Goal: Task Accomplishment & Management: Use online tool/utility

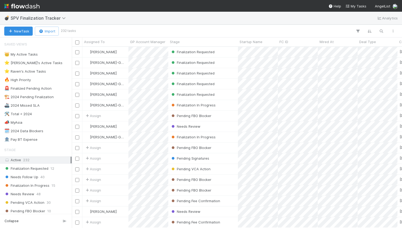
scroll to position [0, 0]
click at [240, 30] on div at bounding box center [237, 31] width 324 height 7
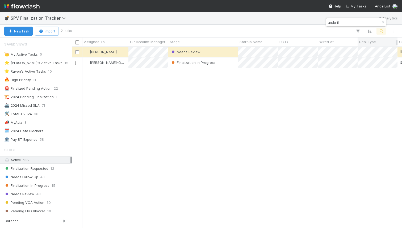
scroll to position [181, 330]
type input "anduril"
click at [227, 66] on div "Finalization In Progress" at bounding box center [203, 62] width 70 height 10
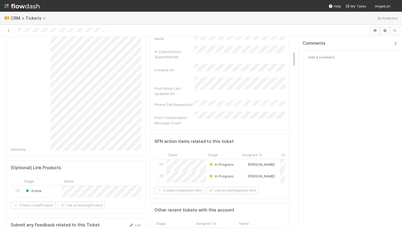
scroll to position [174, 0]
click at [190, 186] on button "Create a new action item" at bounding box center [179, 189] width 49 height 7
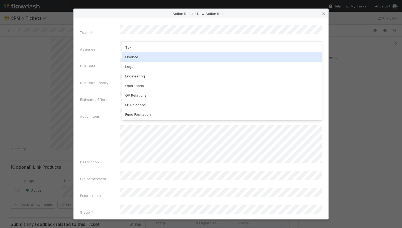
click at [137, 57] on div "Finance" at bounding box center [222, 57] width 200 height 10
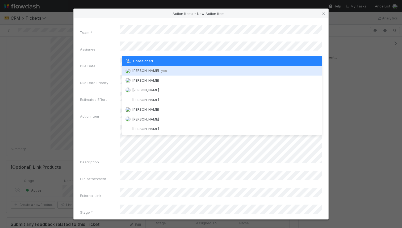
click at [140, 74] on div "William Rosean you" at bounding box center [222, 71] width 200 height 10
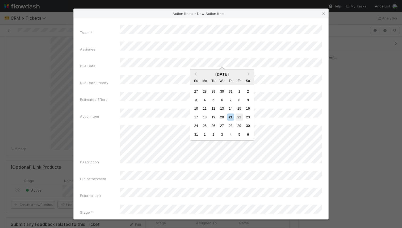
click at [240, 116] on div "22" at bounding box center [239, 116] width 7 height 7
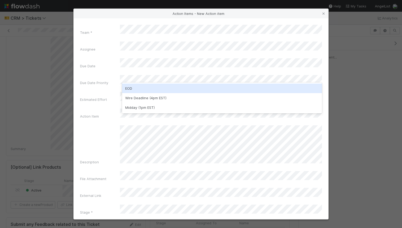
click at [166, 89] on div "EOD" at bounding box center [222, 89] width 200 height 10
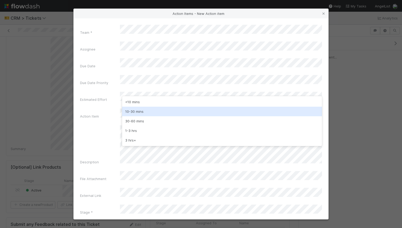
click at [151, 107] on div "10-30 mins" at bounding box center [222, 112] width 200 height 10
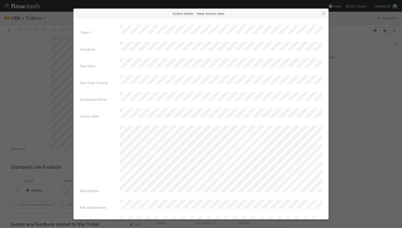
scroll to position [17, 0]
click at [192, 214] on div "Team * Assignee Due Date Due Date Priority Estimated Effort Action Item Descrip…" at bounding box center [201, 118] width 255 height 201
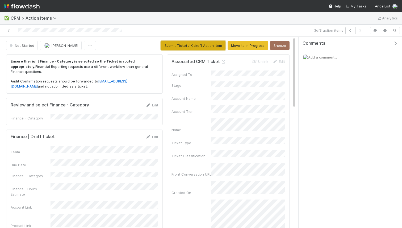
click at [184, 46] on button "Submit Ticket / Kickoff Action Item" at bounding box center [193, 45] width 64 height 9
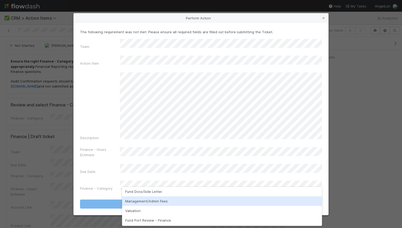
scroll to position [28, 0]
click at [160, 206] on div "Management/Admin Fees" at bounding box center [222, 203] width 200 height 10
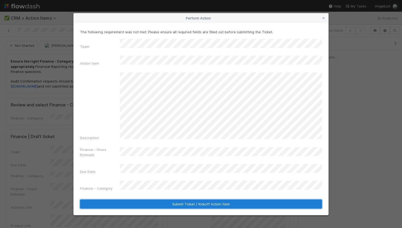
click at [149, 199] on button "Submit Ticket / Kickoff Action Item" at bounding box center [201, 203] width 242 height 9
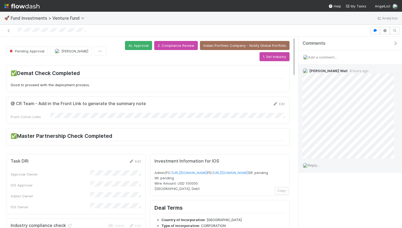
click at [314, 166] on span "Reply..." at bounding box center [313, 165] width 11 height 4
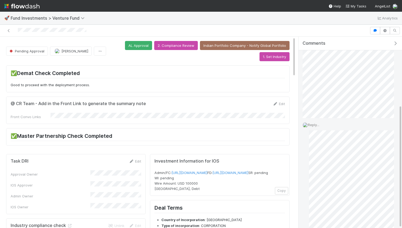
scroll to position [106, 0]
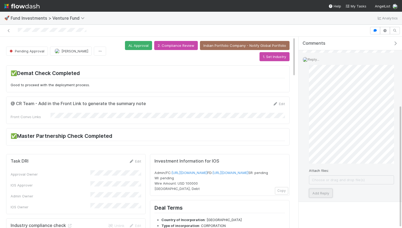
click at [320, 189] on button "Add Reply" at bounding box center [321, 193] width 24 height 9
